Goal: Transaction & Acquisition: Download file/media

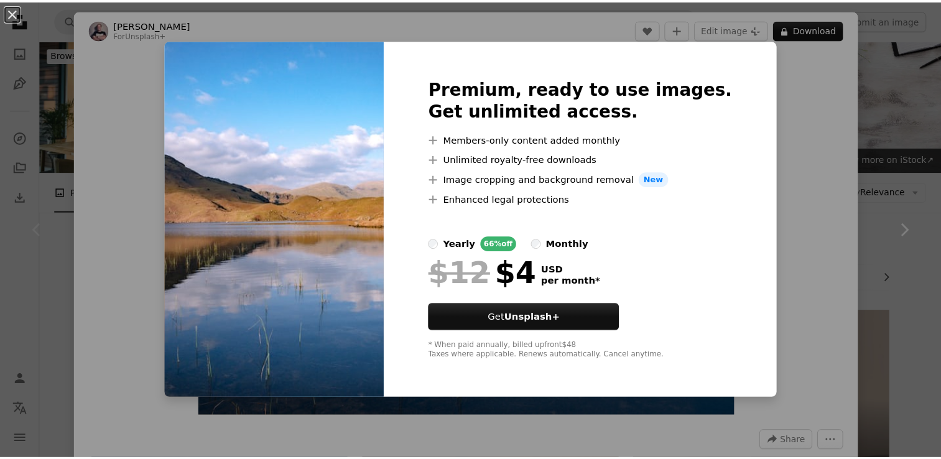
scroll to position [124, 0]
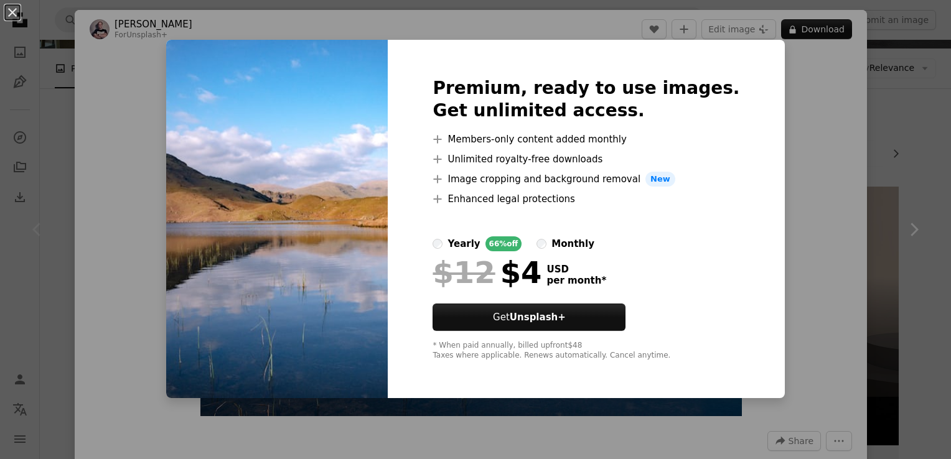
click at [845, 239] on div "An X shape Premium, ready to use images. Get unlimited access. A plus sign Memb…" at bounding box center [475, 229] width 951 height 459
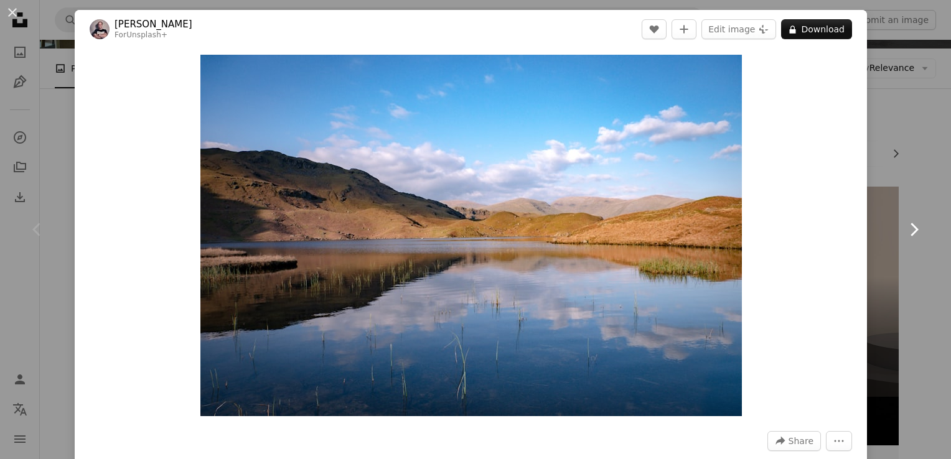
click at [876, 248] on link "Chevron right" at bounding box center [913, 229] width 75 height 119
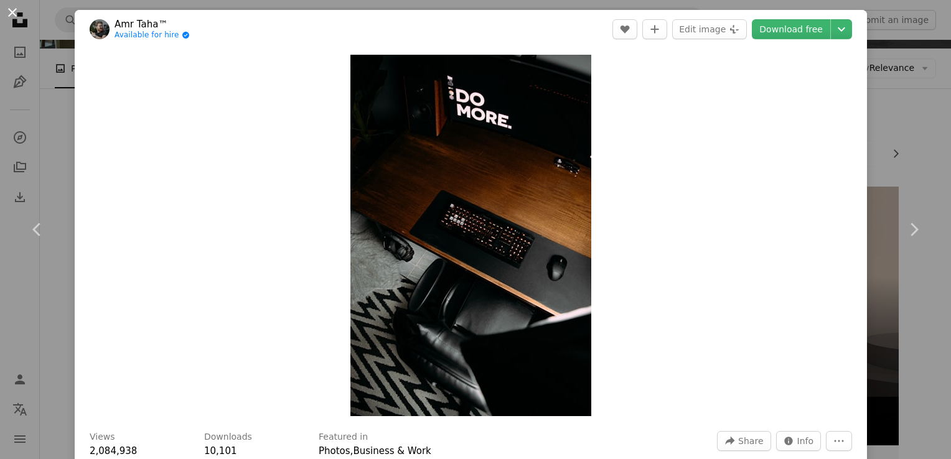
click at [15, 14] on button "An X shape" at bounding box center [12, 12] width 15 height 15
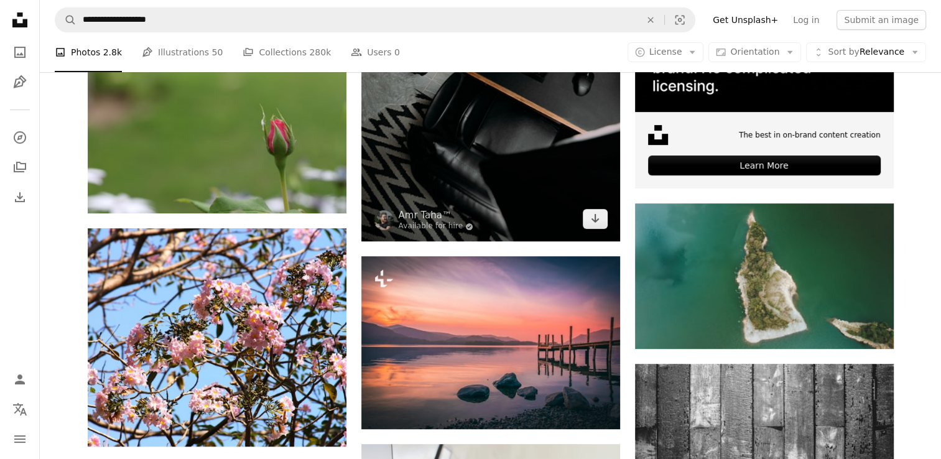
scroll to position [457, 0]
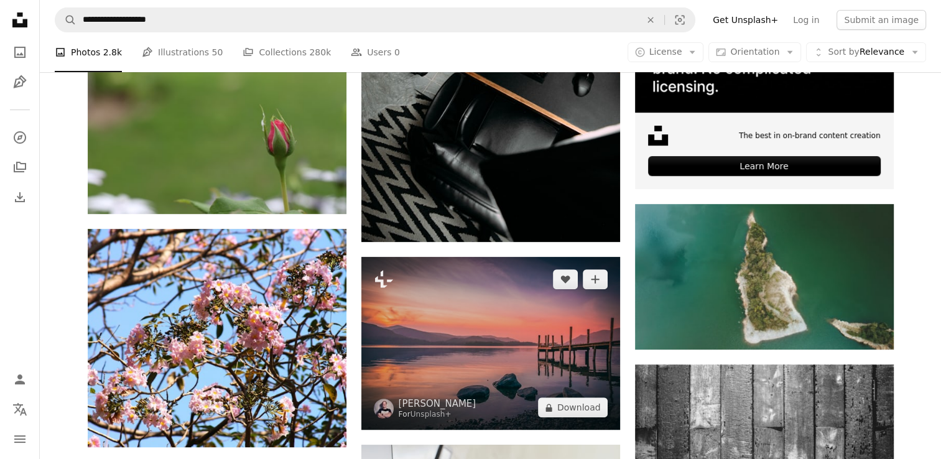
click at [524, 374] on img at bounding box center [490, 343] width 259 height 173
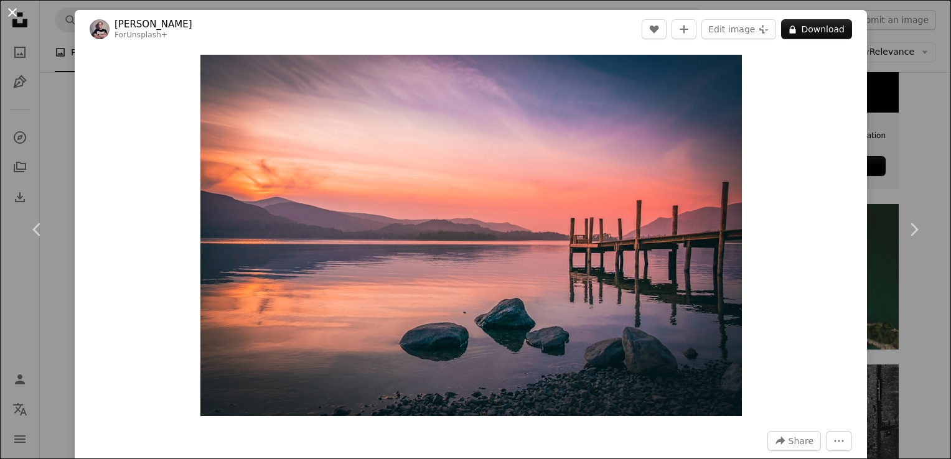
click at [12, 11] on button "An X shape" at bounding box center [12, 12] width 15 height 15
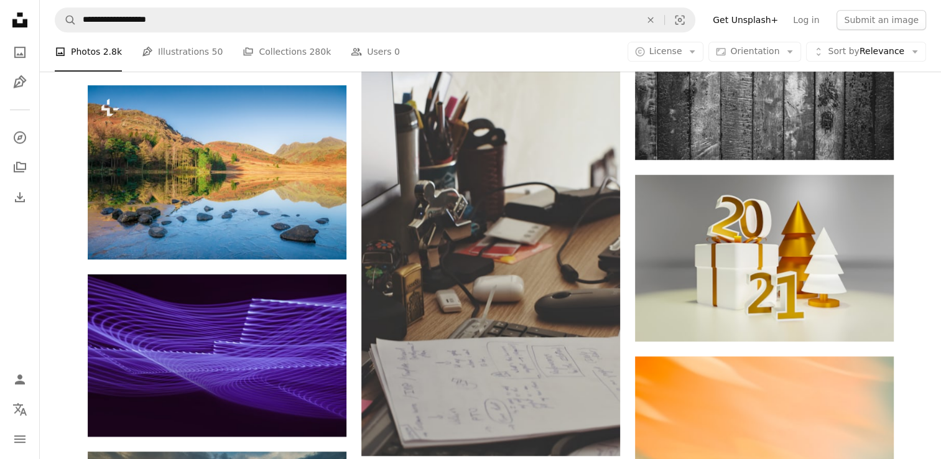
scroll to position [831, 0]
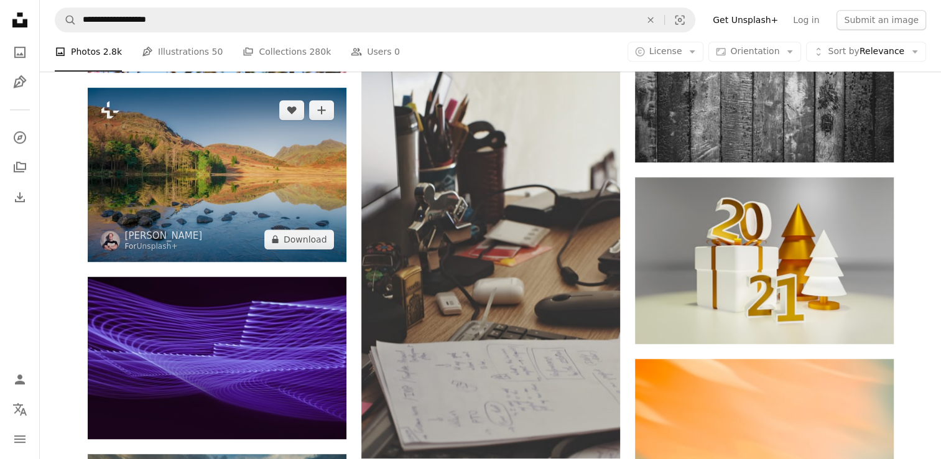
click at [267, 180] on img at bounding box center [217, 175] width 259 height 174
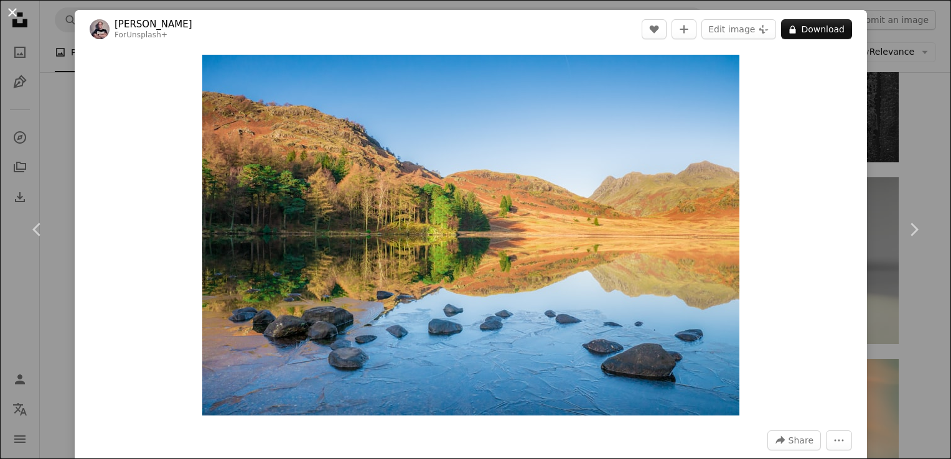
click at [5, 14] on button "An X shape" at bounding box center [12, 12] width 15 height 15
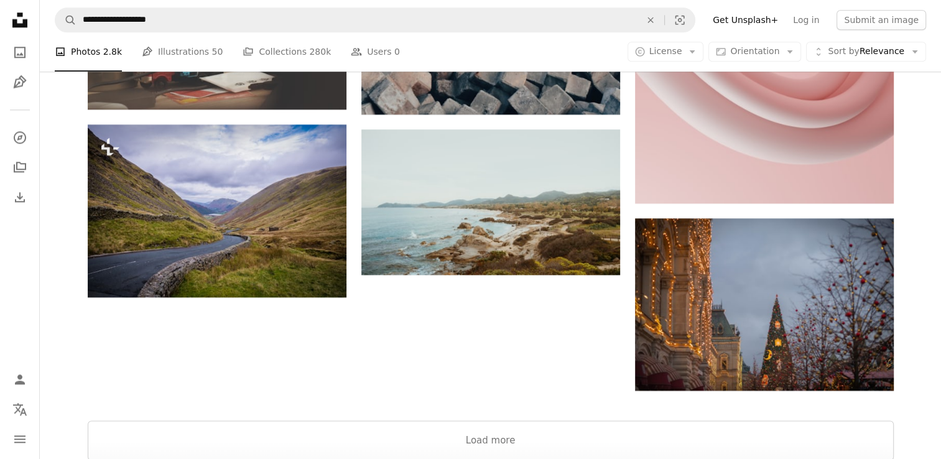
scroll to position [1527, 0]
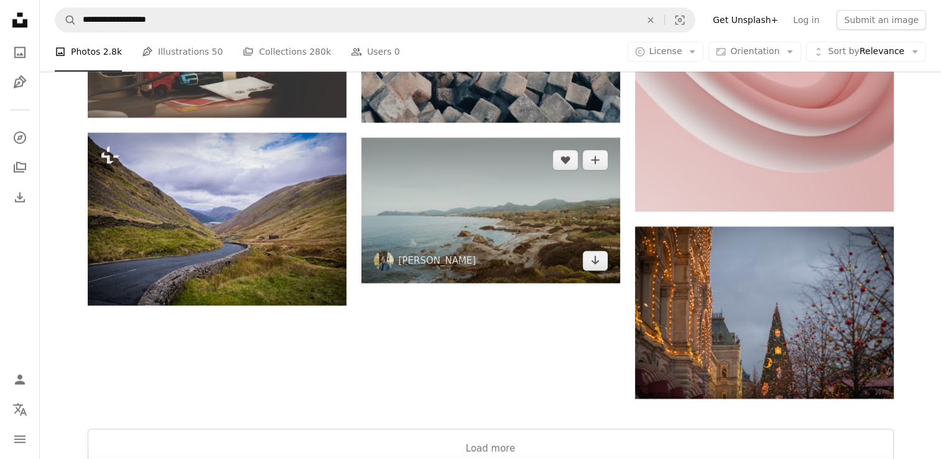
click at [533, 208] on img at bounding box center [490, 210] width 259 height 146
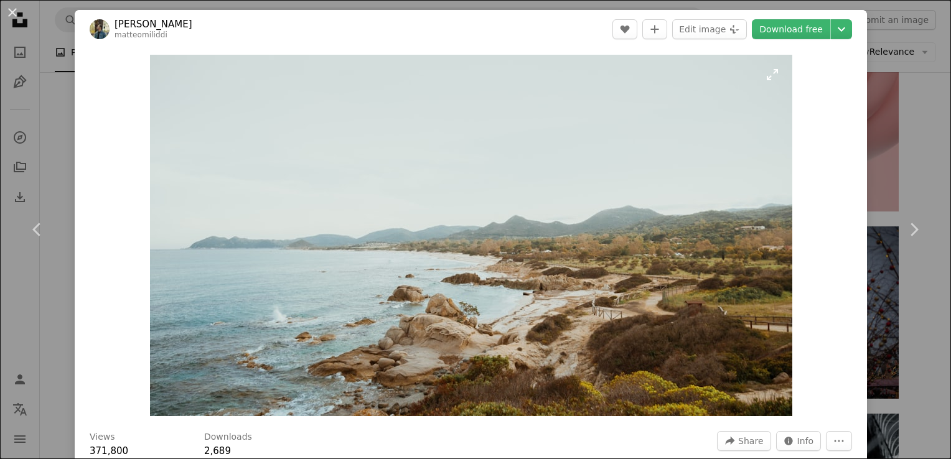
drag, startPoint x: 12, startPoint y: 9, endPoint x: 409, endPoint y: 206, distance: 442.6
click at [11, 11] on button "An X shape" at bounding box center [12, 12] width 15 height 15
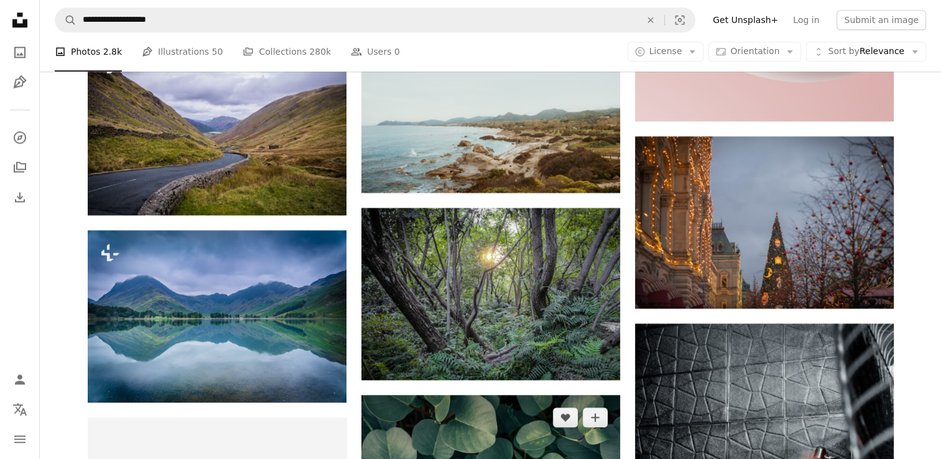
scroll to position [1616, 0]
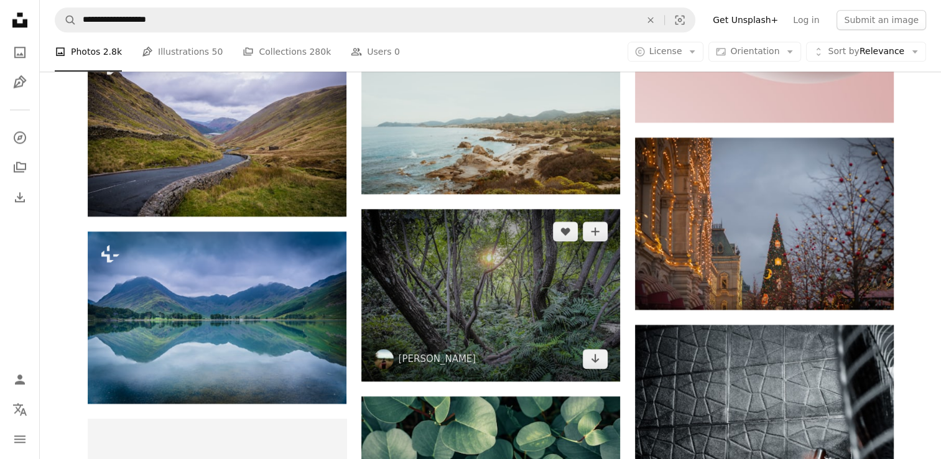
click at [509, 300] on img at bounding box center [490, 295] width 259 height 172
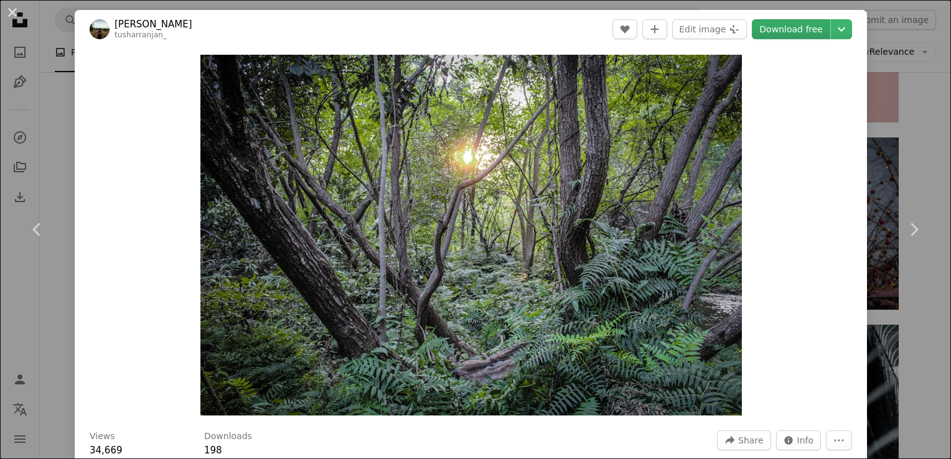
click at [768, 34] on link "Download free" at bounding box center [790, 29] width 78 height 20
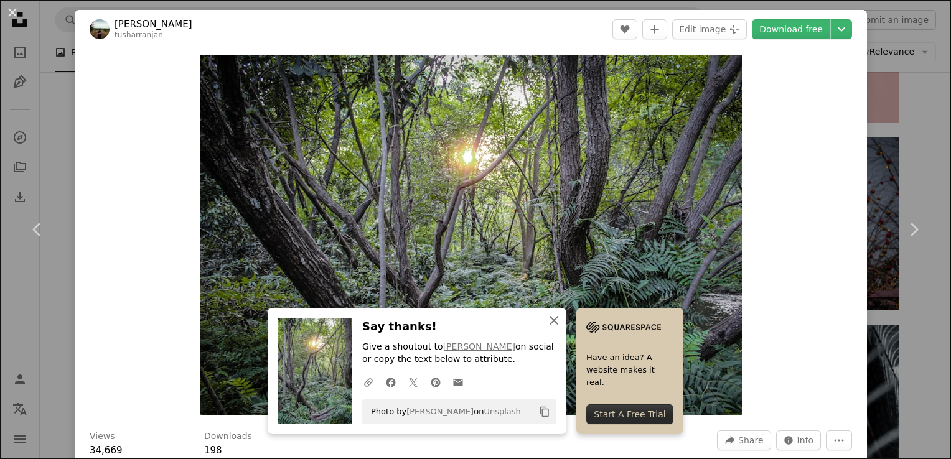
click at [550, 312] on button "An X shape Close" at bounding box center [553, 320] width 25 height 25
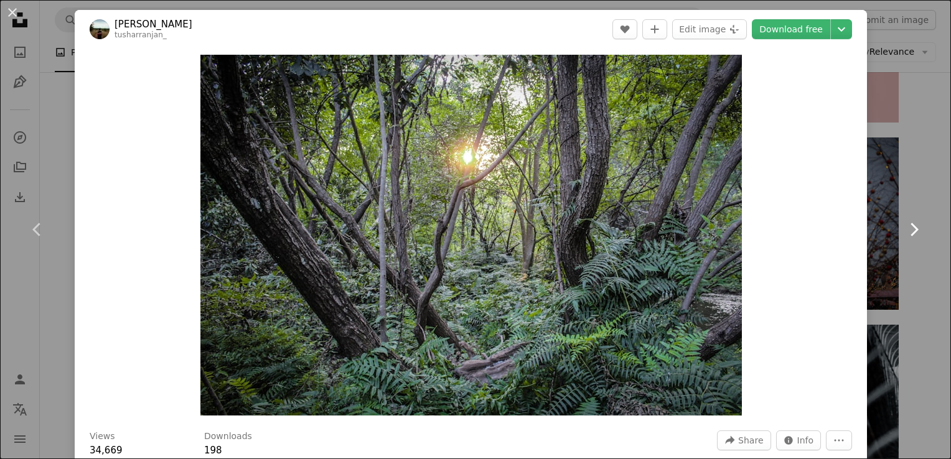
click at [910, 231] on icon at bounding box center [914, 229] width 8 height 13
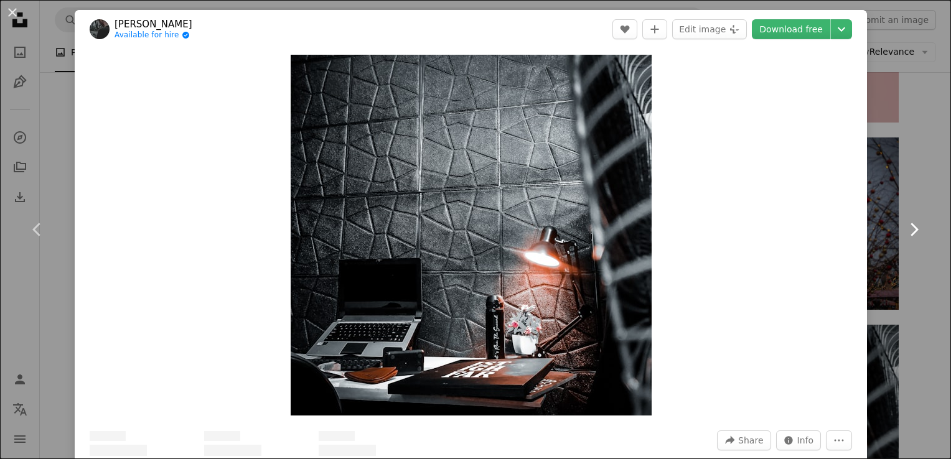
click at [910, 231] on icon at bounding box center [914, 229] width 8 height 13
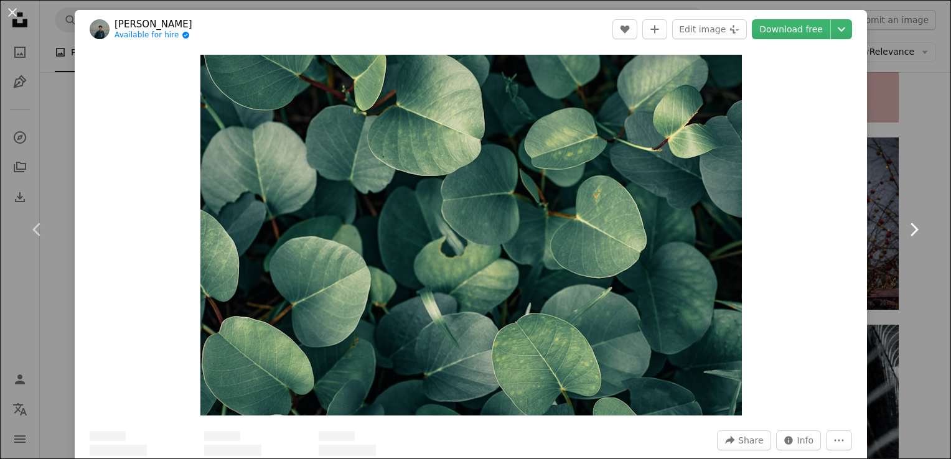
click at [910, 231] on icon at bounding box center [914, 229] width 8 height 13
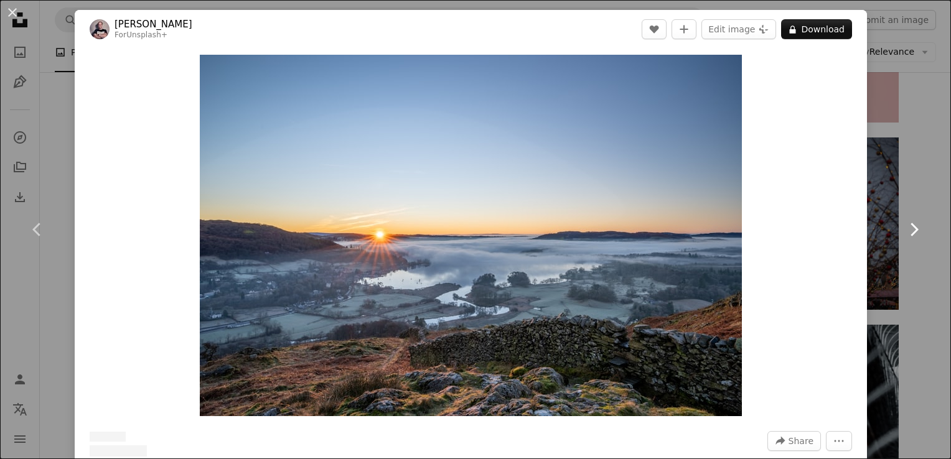
click at [910, 231] on icon at bounding box center [914, 229] width 8 height 13
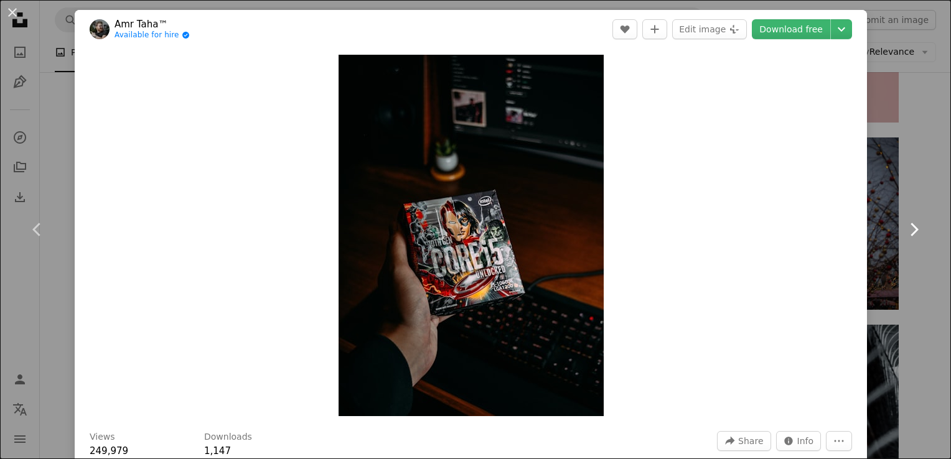
click at [910, 231] on icon at bounding box center [914, 229] width 8 height 13
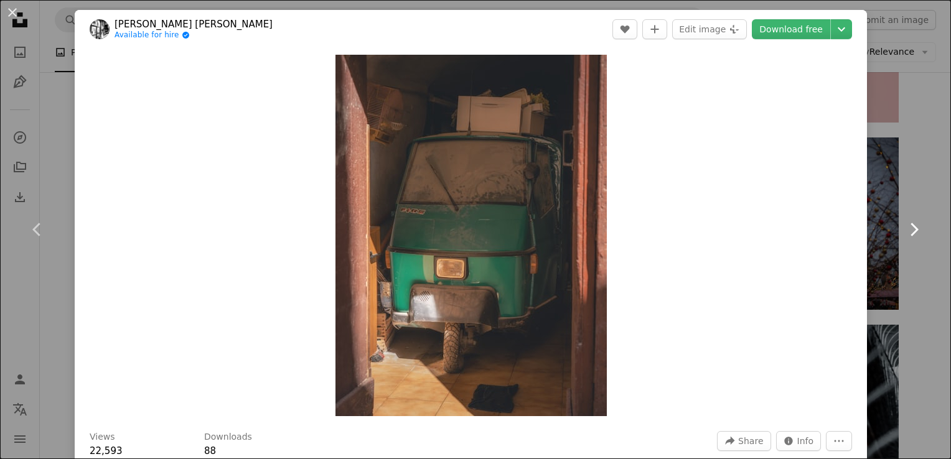
click at [910, 231] on icon at bounding box center [914, 229] width 8 height 13
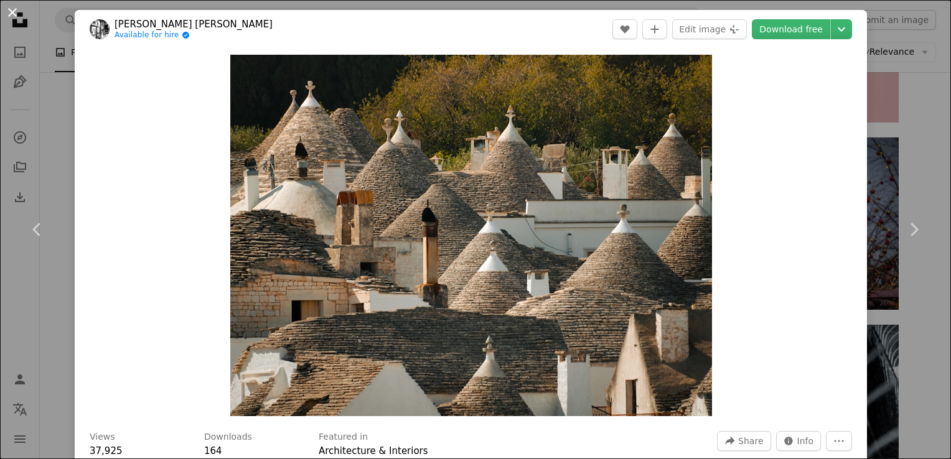
click at [9, 11] on button "An X shape" at bounding box center [12, 12] width 15 height 15
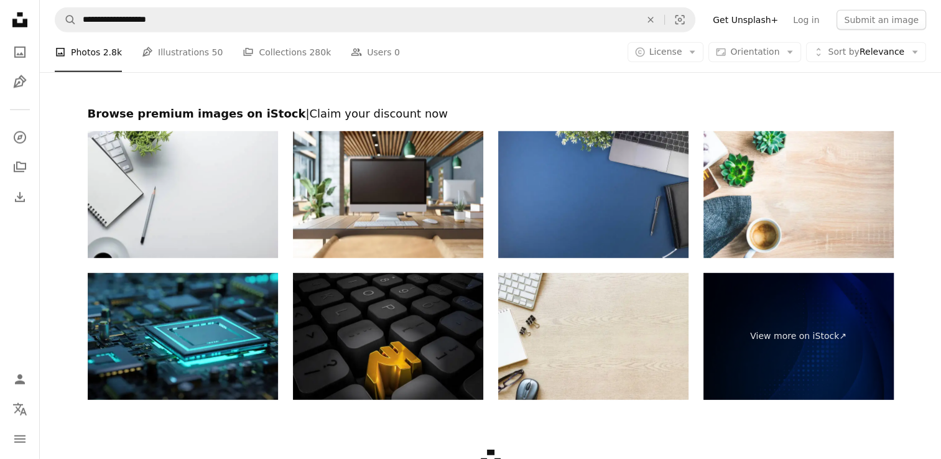
scroll to position [3553, 0]
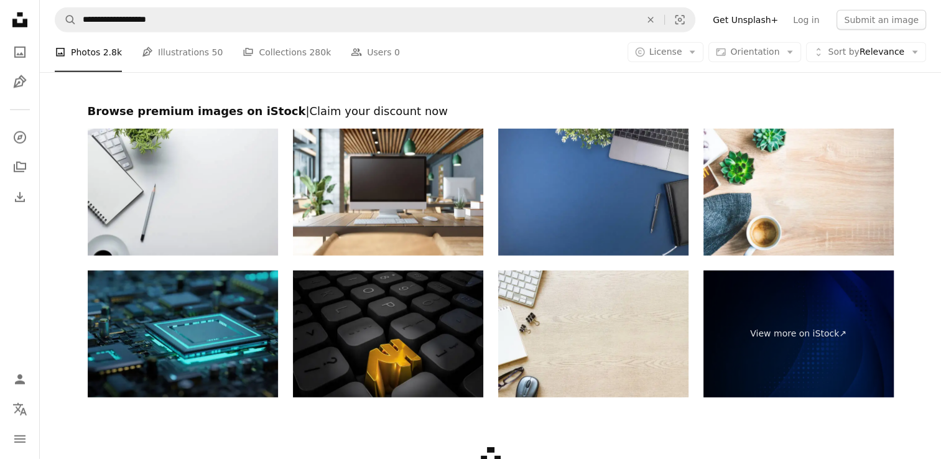
click at [175, 335] on img at bounding box center [183, 334] width 190 height 127
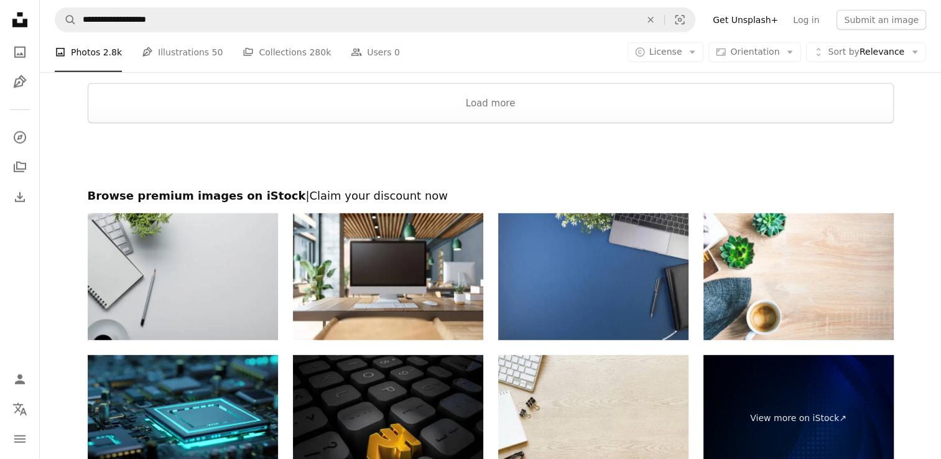
scroll to position [3469, 0]
click at [201, 255] on img at bounding box center [183, 276] width 190 height 127
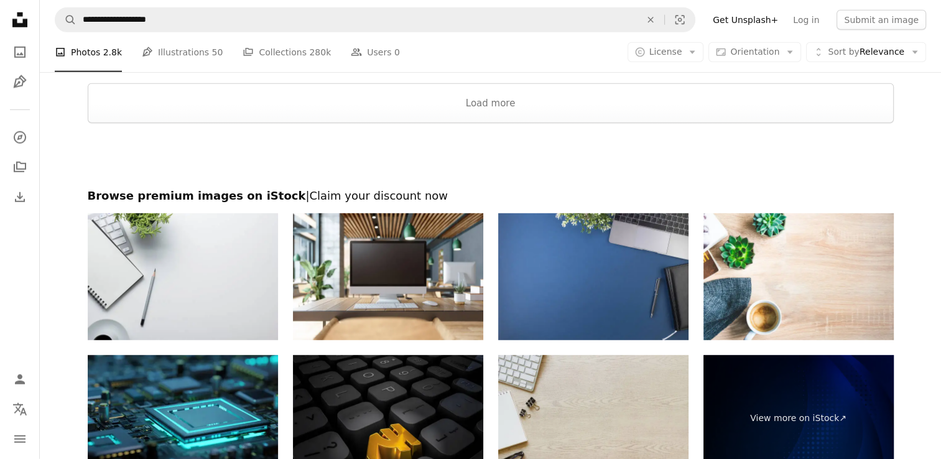
scroll to position [3634, 0]
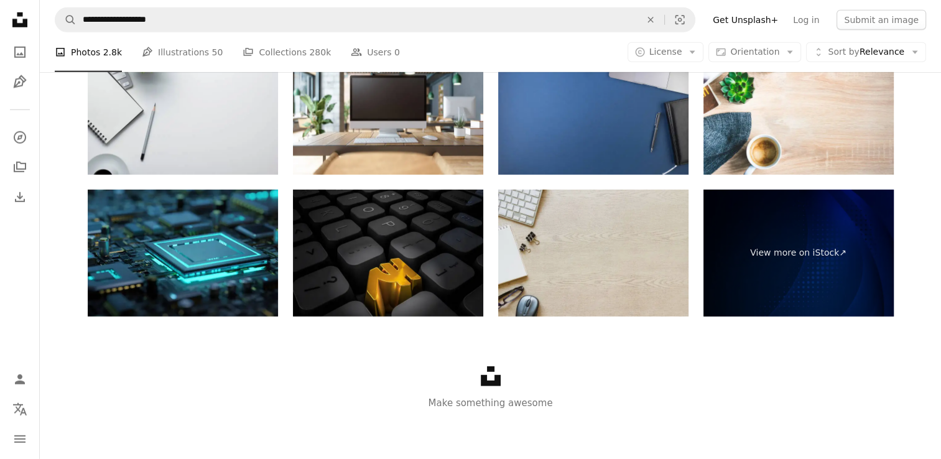
click at [577, 273] on img at bounding box center [593, 253] width 190 height 127
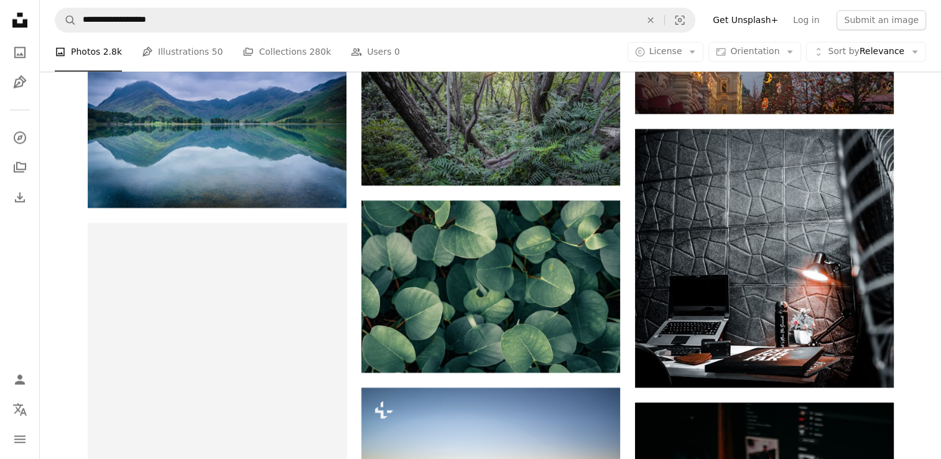
scroll to position [1803, 0]
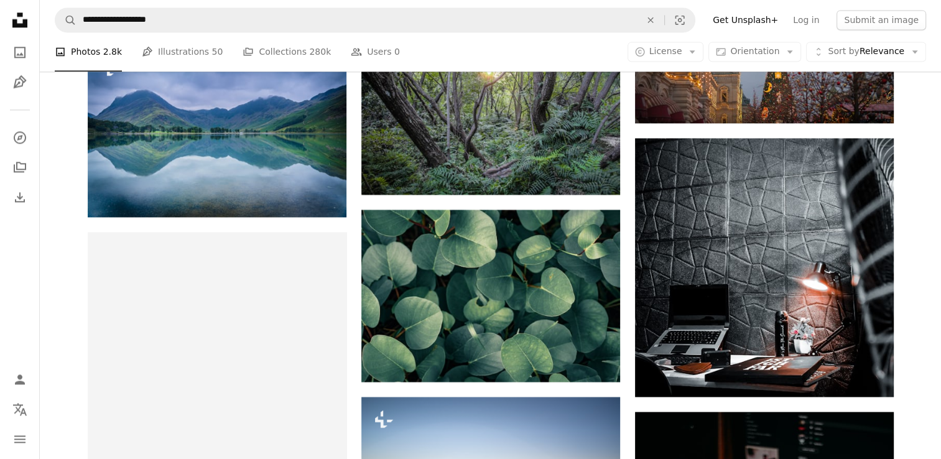
click at [98, 53] on li "A photo Photos 2.8k" at bounding box center [88, 52] width 67 height 40
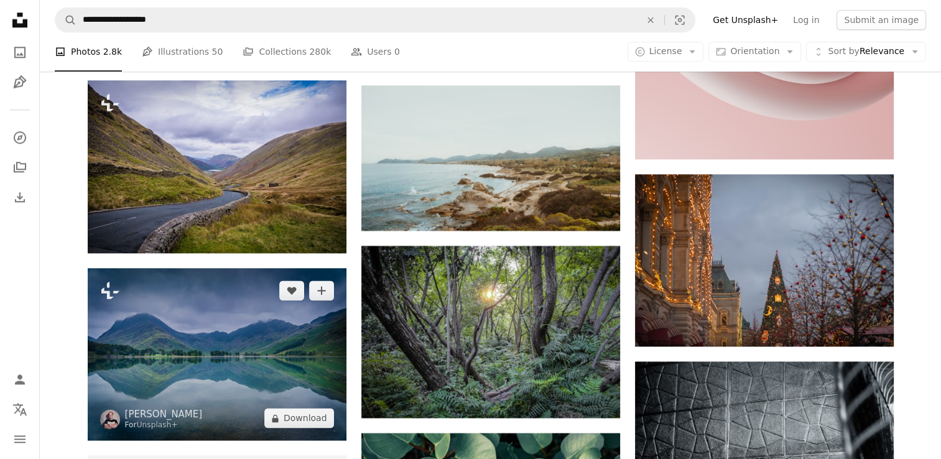
scroll to position [1571, 0]
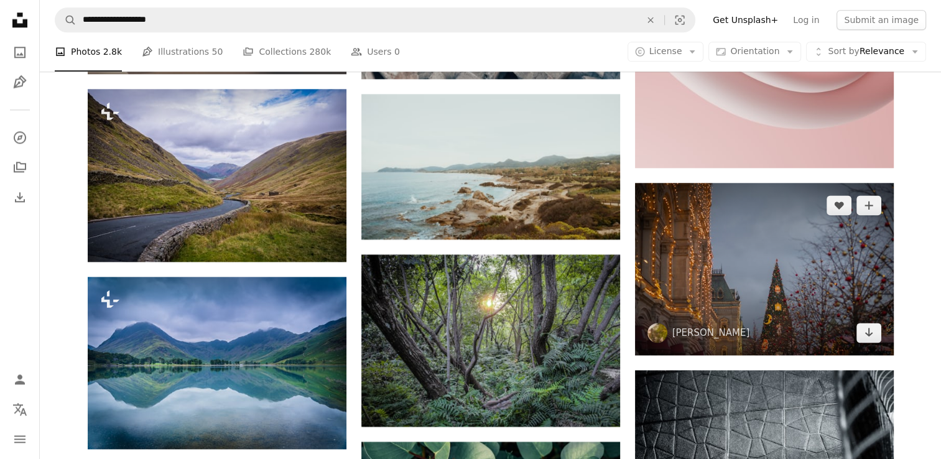
click at [662, 295] on img at bounding box center [764, 269] width 259 height 172
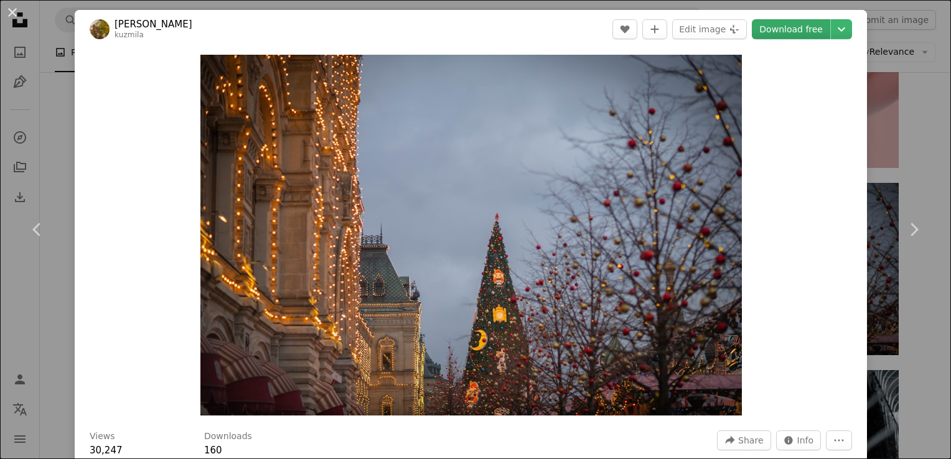
click at [779, 21] on link "Download free" at bounding box center [790, 29] width 78 height 20
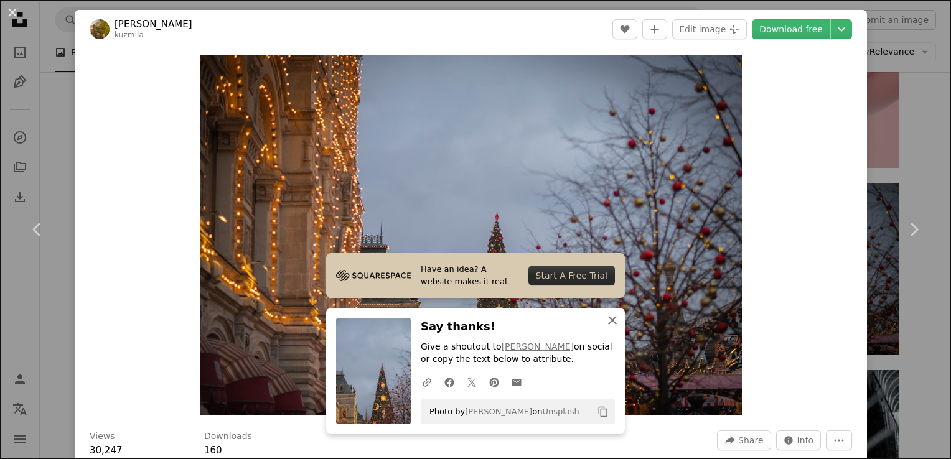
click at [610, 316] on icon "An X shape" at bounding box center [612, 320] width 15 height 15
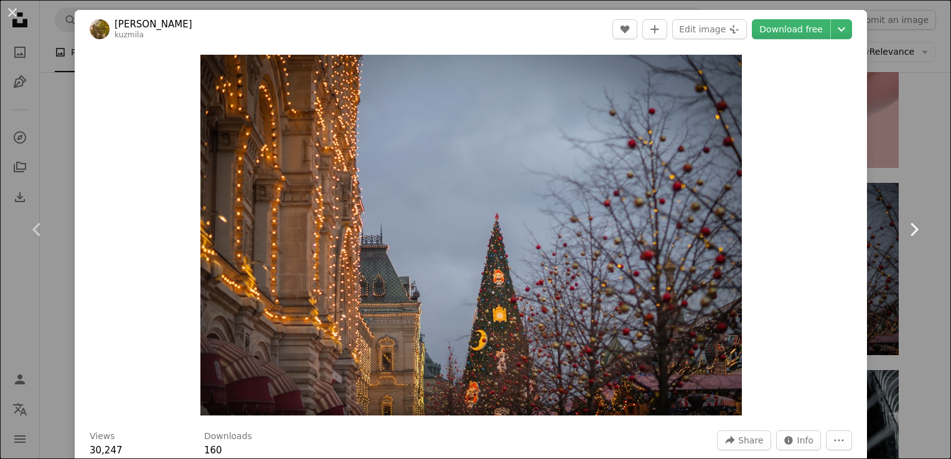
click at [910, 230] on icon "Chevron right" at bounding box center [913, 230] width 20 height 20
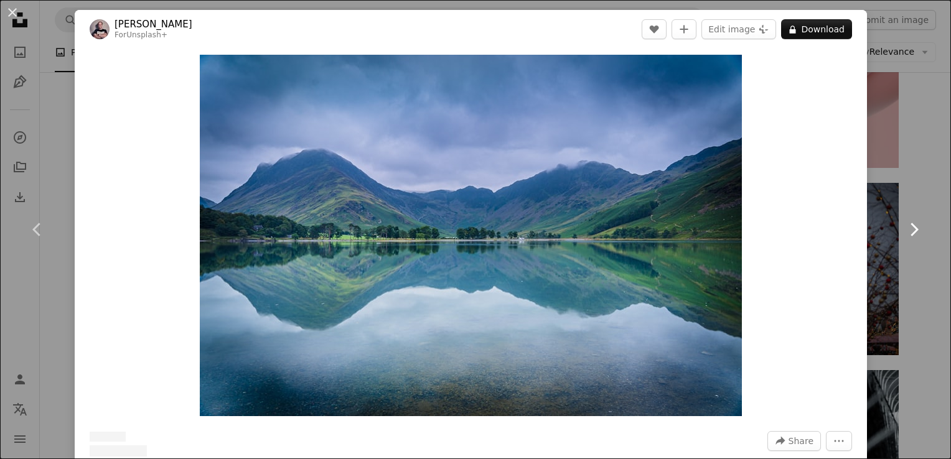
click at [910, 230] on icon "Chevron right" at bounding box center [913, 230] width 20 height 20
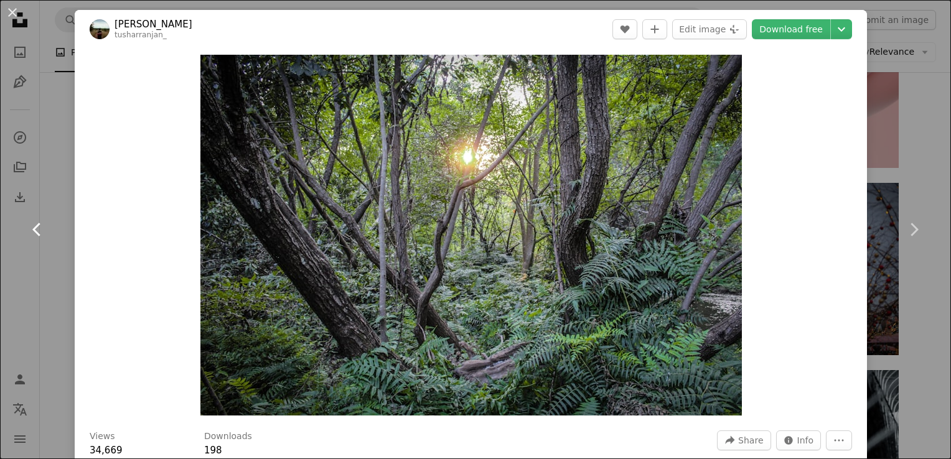
click at [34, 231] on icon "Chevron left" at bounding box center [37, 230] width 20 height 20
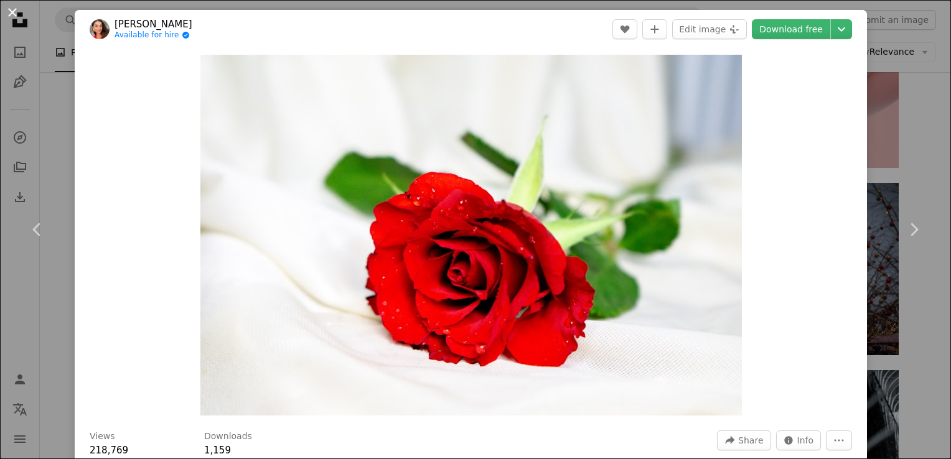
click at [15, 16] on button "An X shape" at bounding box center [12, 12] width 15 height 15
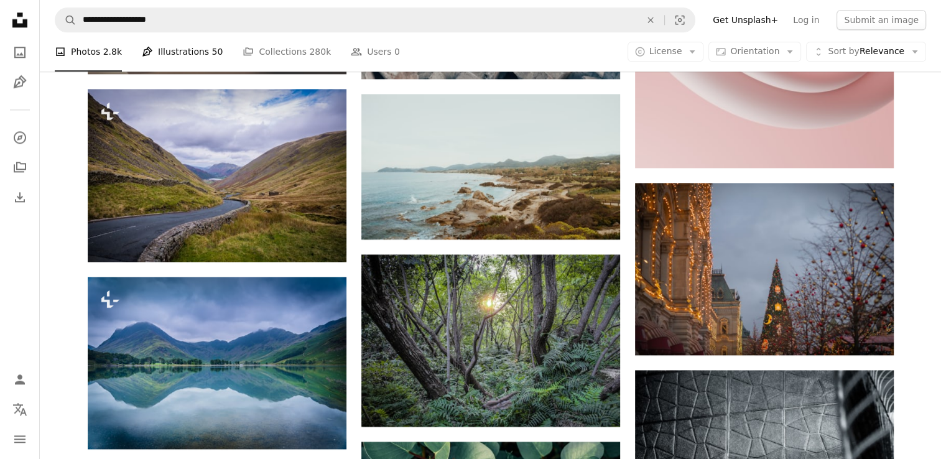
click at [193, 53] on link "Pen Tool Illustrations 50" at bounding box center [182, 52] width 81 height 40
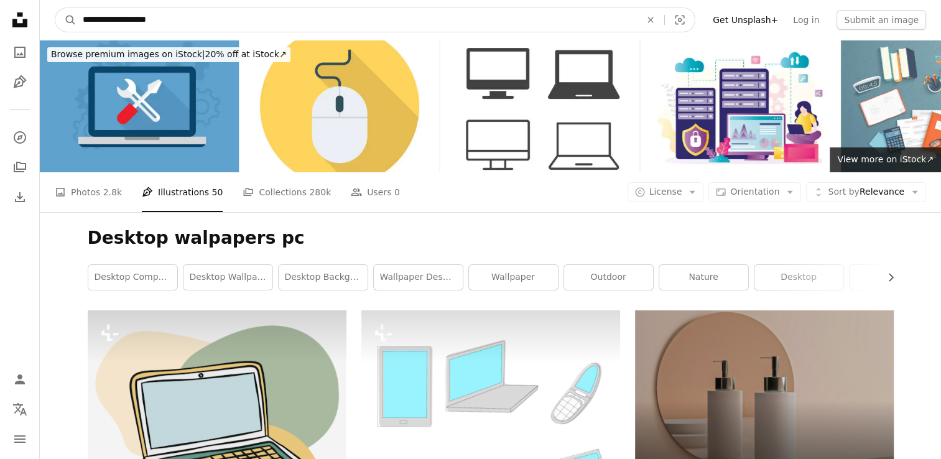
click at [266, 16] on input "**********" at bounding box center [357, 20] width 560 height 24
click at [116, 21] on input "**********" at bounding box center [357, 20] width 560 height 24
type input "**********"
click button "A magnifying glass" at bounding box center [65, 20] width 21 height 24
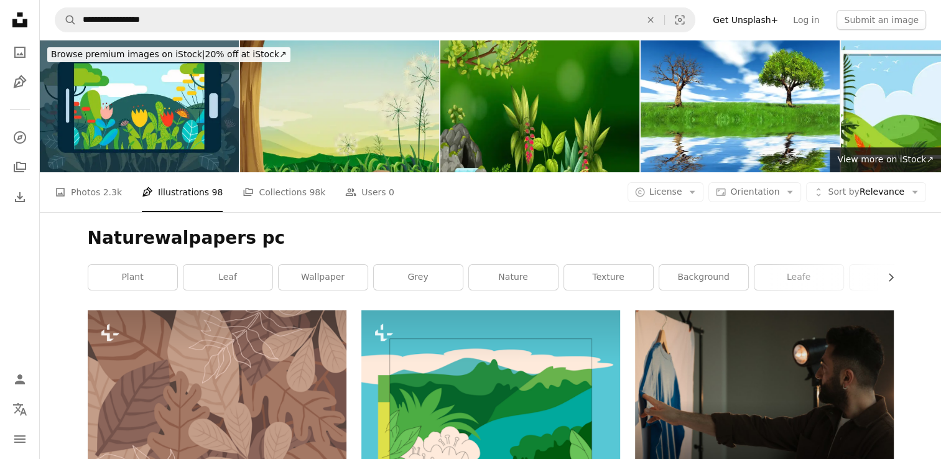
click at [311, 117] on img at bounding box center [339, 106] width 199 height 132
